Goal: Entertainment & Leisure: Consume media (video, audio)

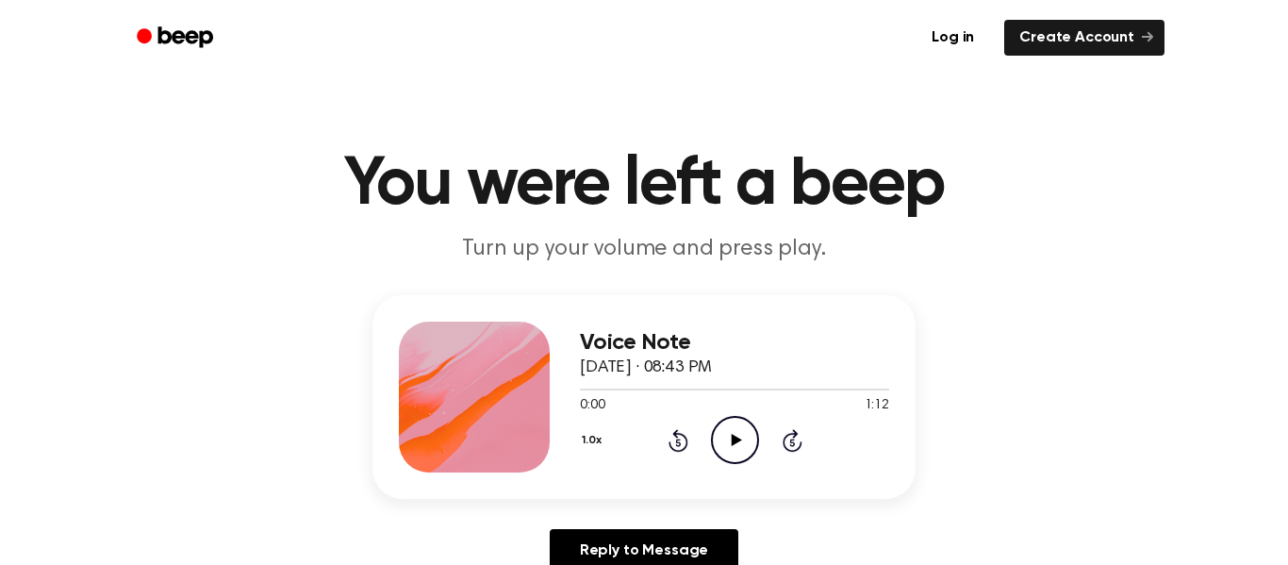
click at [737, 425] on icon "Play Audio" at bounding box center [735, 440] width 48 height 48
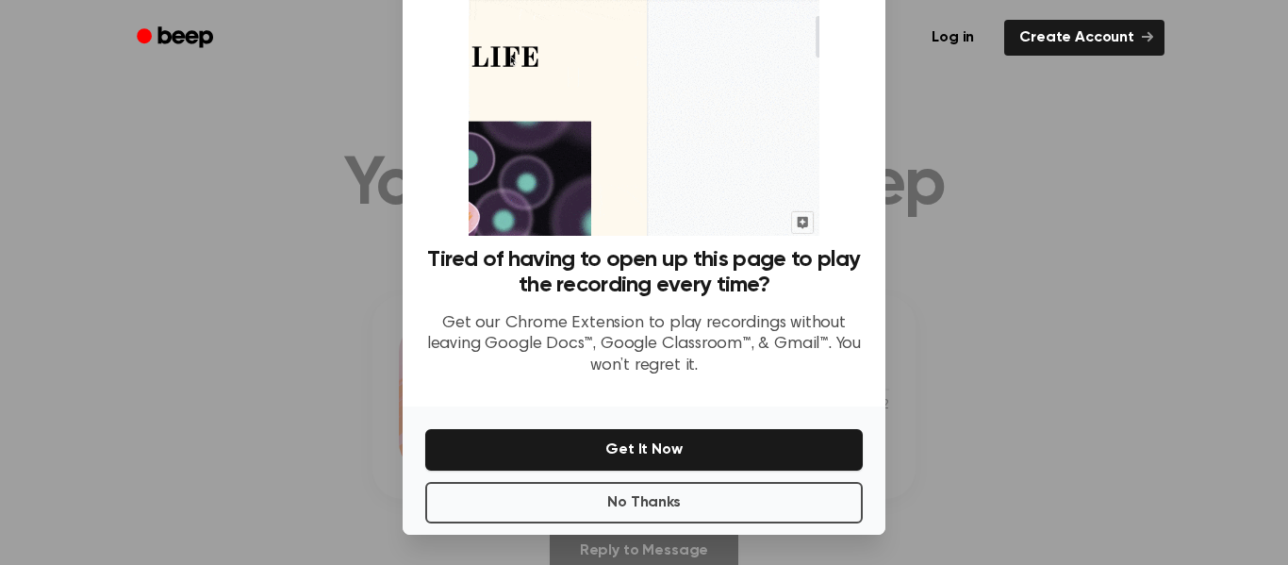
scroll to position [121, 0]
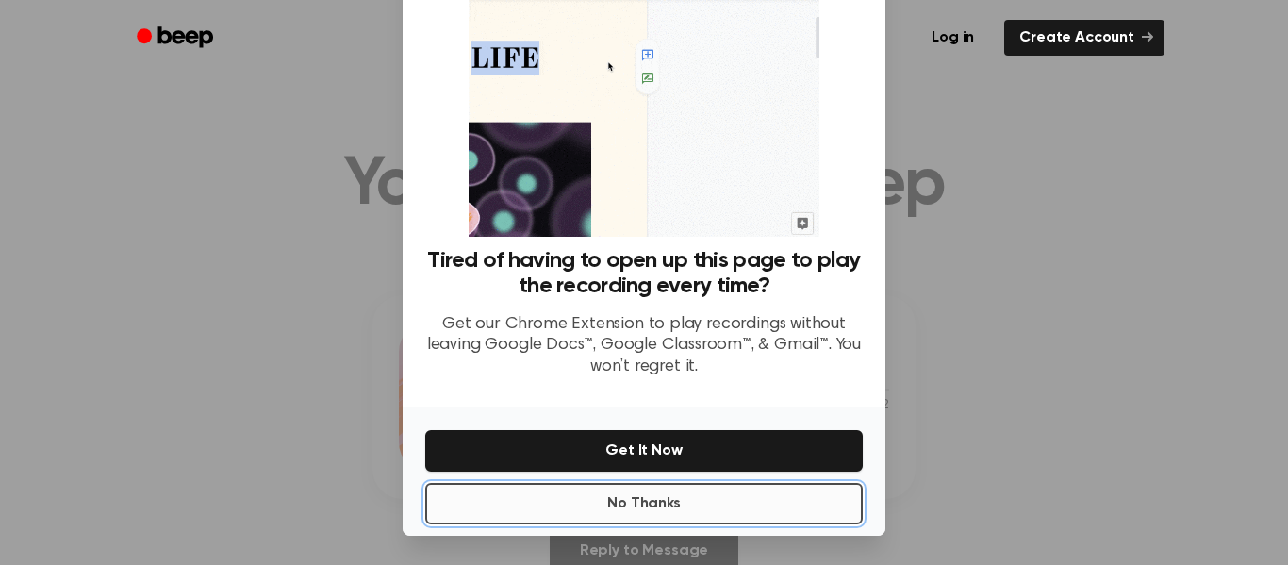
click at [753, 487] on button "No Thanks" at bounding box center [644, 503] width 438 height 41
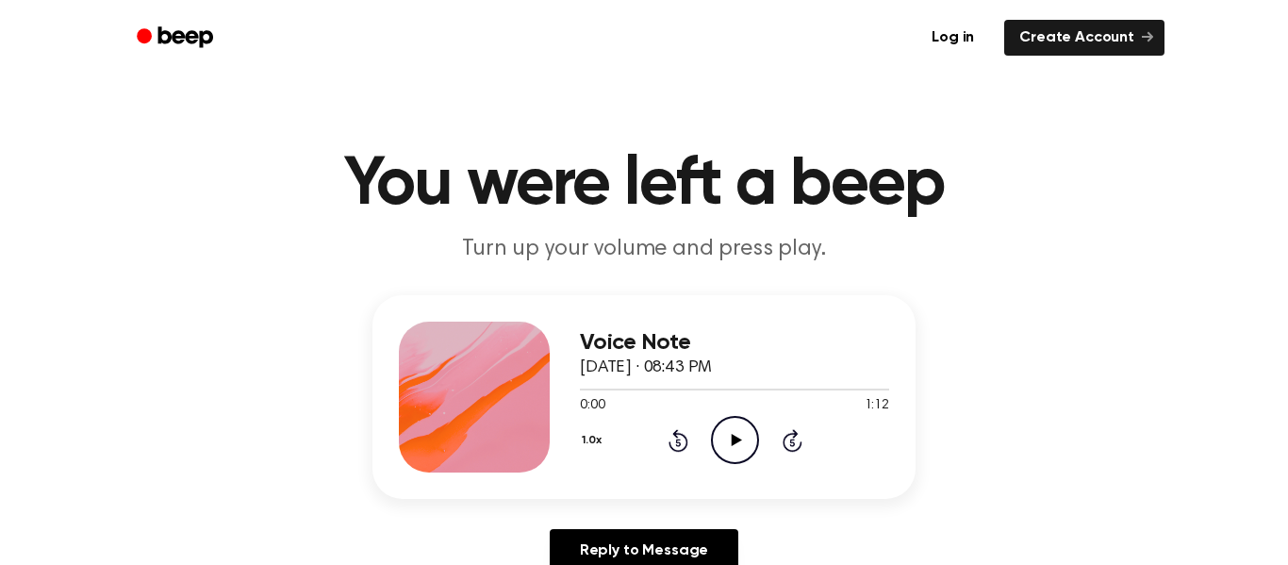
click at [721, 427] on icon "Play Audio" at bounding box center [735, 440] width 48 height 48
click at [743, 438] on icon "Play Audio" at bounding box center [735, 440] width 48 height 48
click at [721, 420] on circle at bounding box center [735, 440] width 46 height 46
click at [948, 181] on h1 "You were left a beep" at bounding box center [644, 185] width 966 height 68
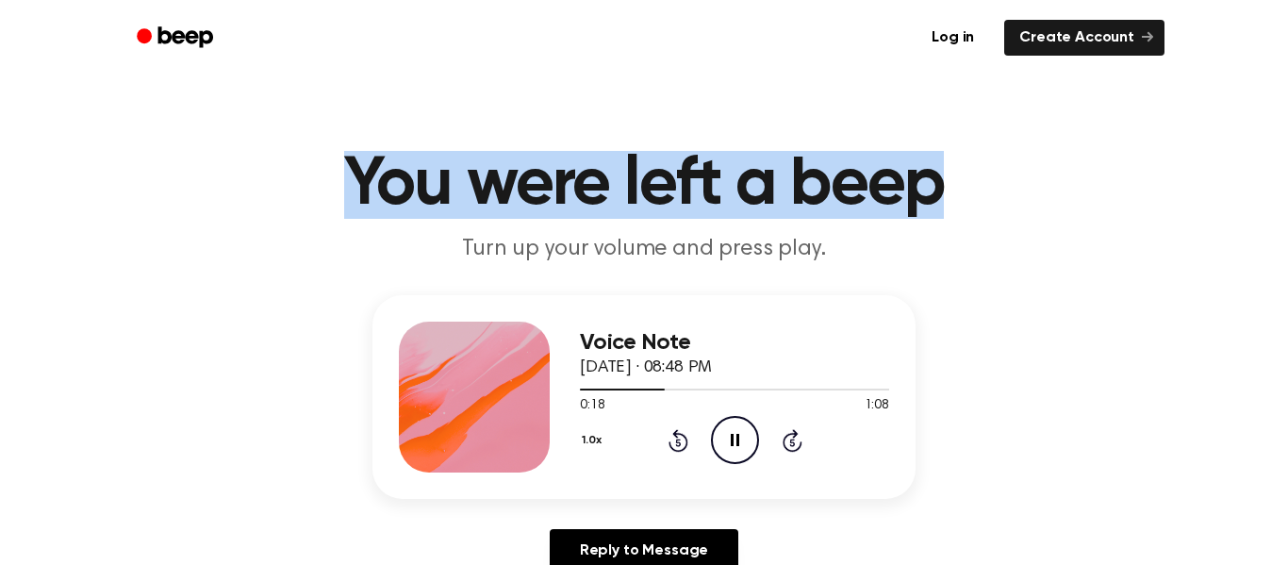
drag, startPoint x: 944, startPoint y: 180, endPoint x: 157, endPoint y: 79, distance: 792.9
click at [157, 73] on div "Log in Create Account" at bounding box center [644, 37] width 1041 height 75
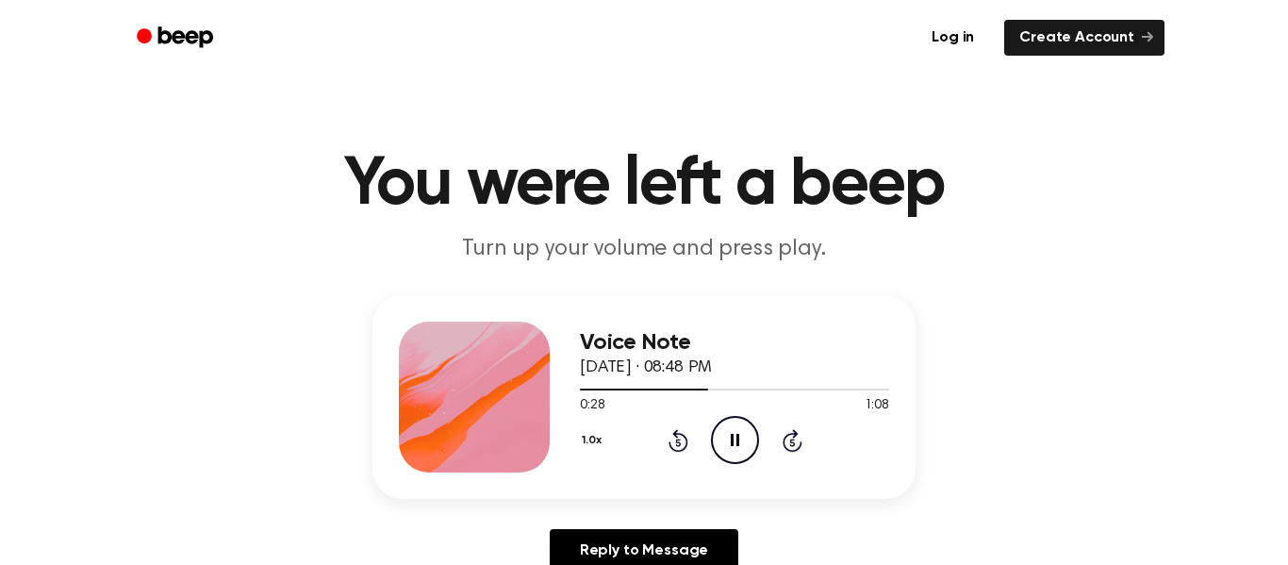
drag, startPoint x: 364, startPoint y: 186, endPoint x: 382, endPoint y: 187, distance: 17.9
click at [382, 187] on h1 "You were left a beep" at bounding box center [644, 185] width 966 height 68
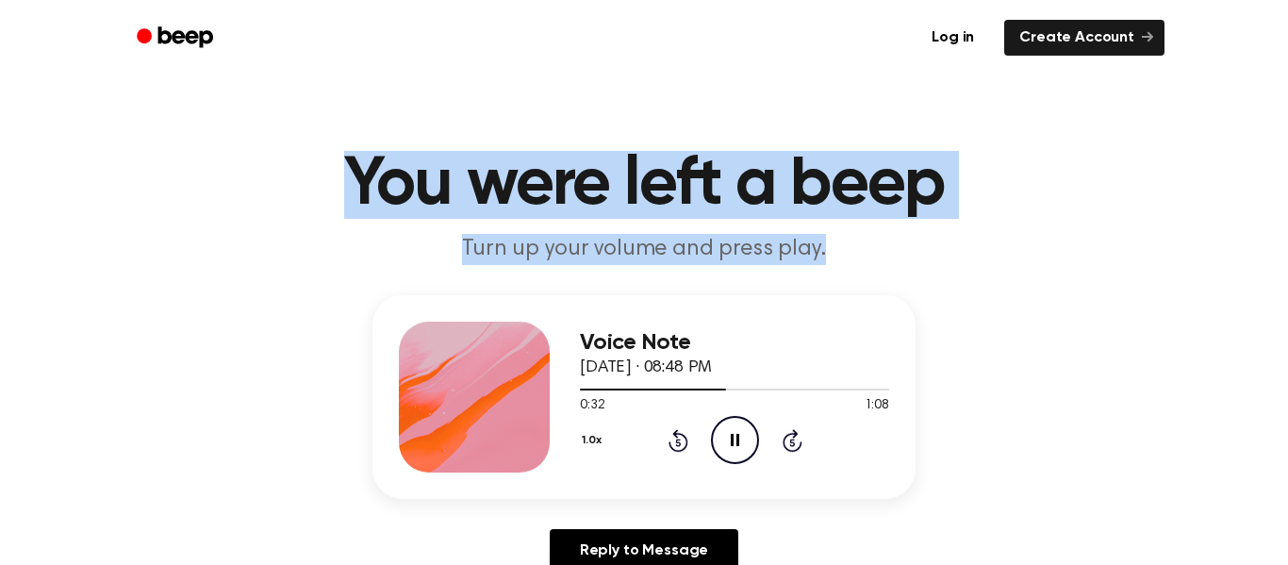
drag, startPoint x: 347, startPoint y: 187, endPoint x: 949, endPoint y: 252, distance: 605.2
click at [949, 252] on header "You were left a beep Turn up your volume and press play." at bounding box center [644, 208] width 1243 height 114
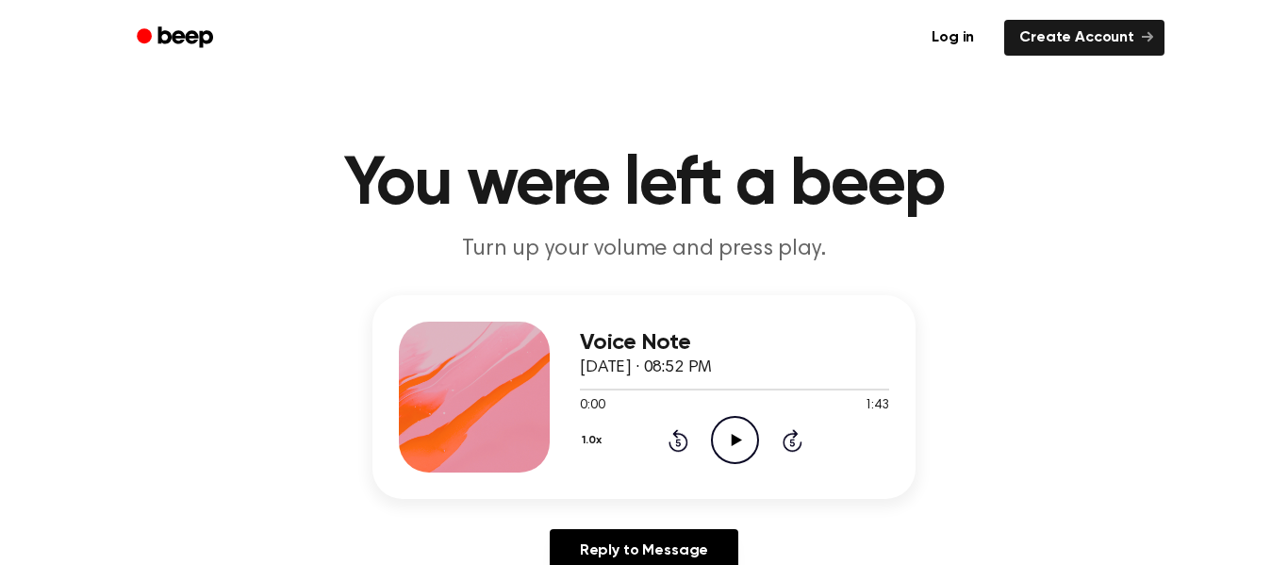
click at [721, 436] on icon "Play Audio" at bounding box center [735, 440] width 48 height 48
click at [720, 433] on icon "Play Audio" at bounding box center [735, 440] width 48 height 48
